Goal: Task Accomplishment & Management: Manage account settings

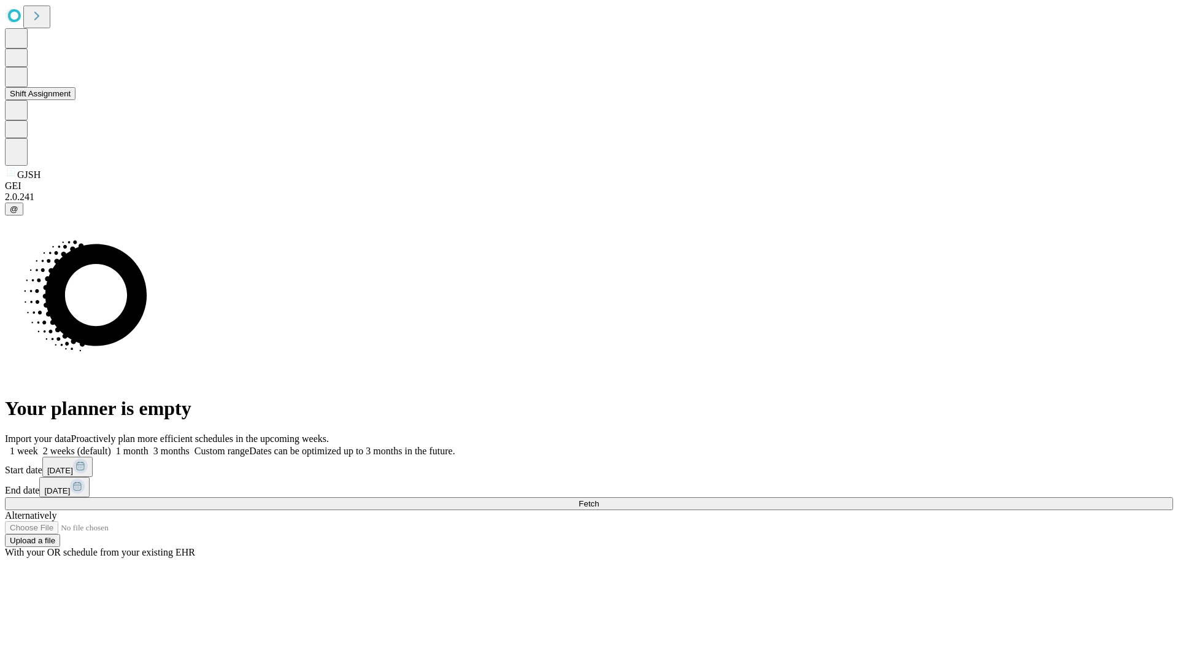
click at [75, 100] on button "Shift Assignment" at bounding box center [40, 93] width 71 height 13
